Goal: Information Seeking & Learning: Learn about a topic

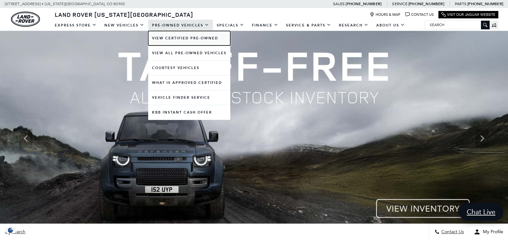
click at [174, 37] on link "View Certified Pre-Owned" at bounding box center [189, 38] width 82 height 14
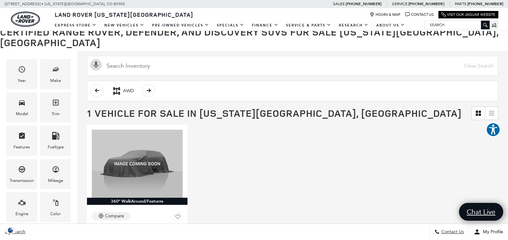
scroll to position [69, 0]
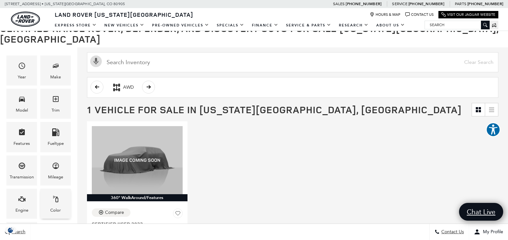
click at [56, 206] on div "Color" at bounding box center [55, 209] width 11 height 7
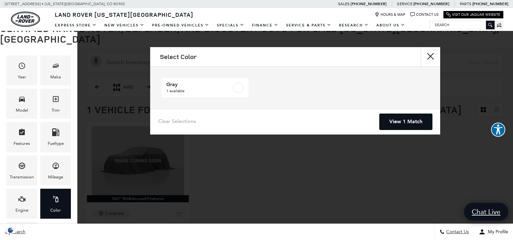
click at [400, 123] on link "View 1 Match" at bounding box center [405, 122] width 52 height 16
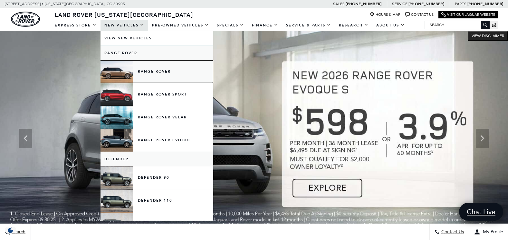
click at [148, 72] on link "Range Rover" at bounding box center [156, 71] width 113 height 23
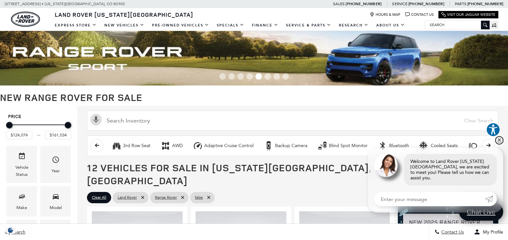
click at [500, 144] on link "✕" at bounding box center [499, 140] width 8 height 8
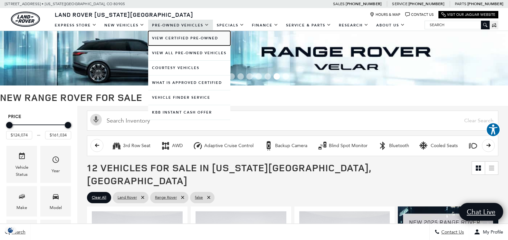
click at [174, 37] on link "View Certified Pre-Owned" at bounding box center [189, 38] width 82 height 14
